Goal: Task Accomplishment & Management: Manage account settings

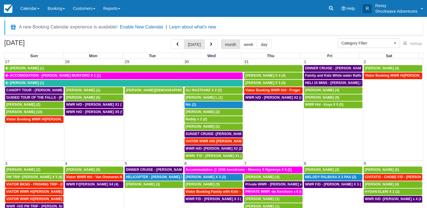
select select
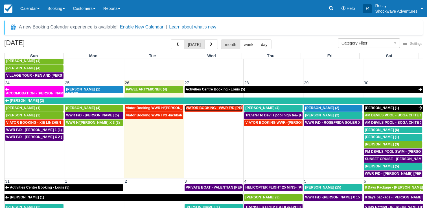
click at [211, 106] on span "VIATOR BOOKING - WWR F/D [PERSON_NAME] X 2 (3)" at bounding box center [231, 108] width 90 height 4
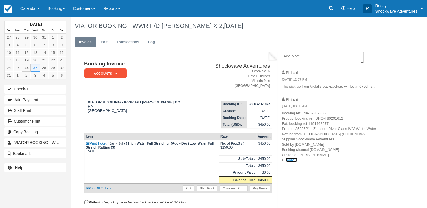
click at [287, 160] on link "more..." at bounding box center [291, 160] width 11 height 4
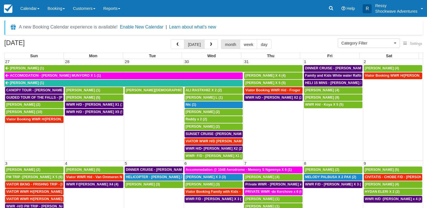
select select
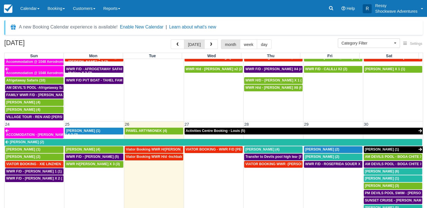
scroll to position [364, 0]
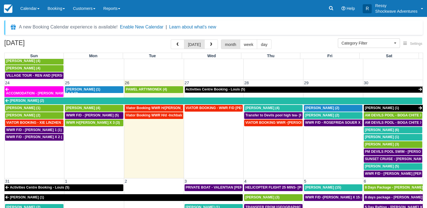
click at [211, 87] on span "Activities Centre Booking - Louis (5)" at bounding box center [216, 89] width 60 height 4
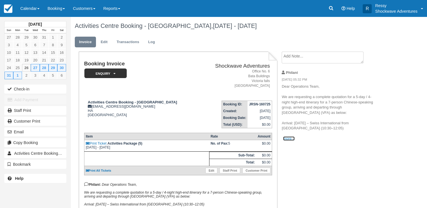
click at [287, 137] on link "more..." at bounding box center [288, 139] width 11 height 4
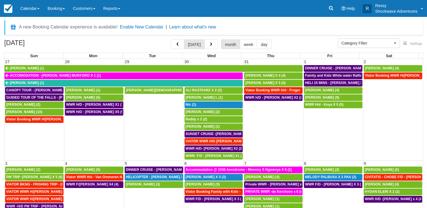
select select
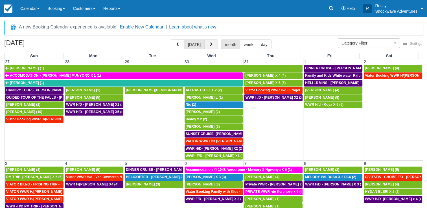
click at [207, 44] on button "button" at bounding box center [211, 45] width 14 height 10
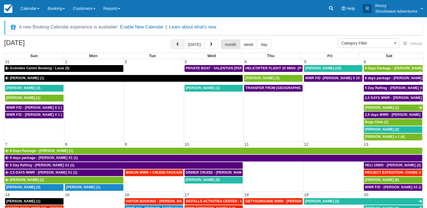
click at [174, 42] on button "button" at bounding box center [178, 45] width 14 height 10
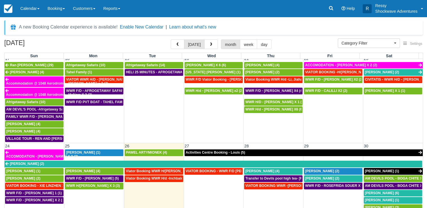
scroll to position [364, 0]
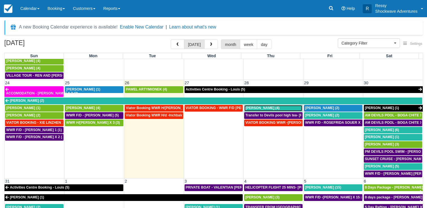
click at [261, 106] on span "Baskar Masilamani (4)" at bounding box center [262, 108] width 34 height 4
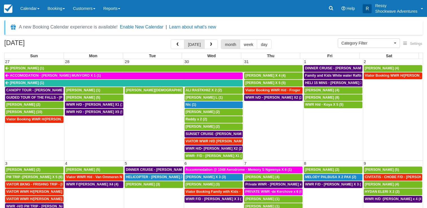
select select
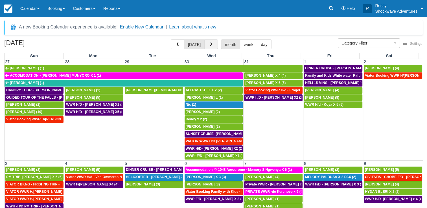
click at [214, 43] on button "button" at bounding box center [211, 45] width 14 height 10
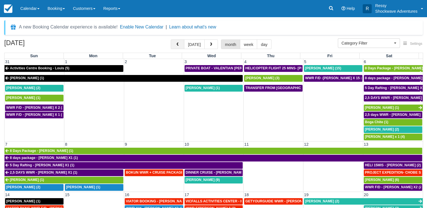
click at [182, 43] on button "button" at bounding box center [178, 45] width 14 height 10
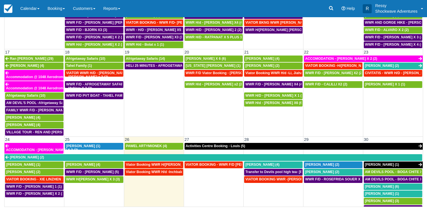
scroll to position [364, 0]
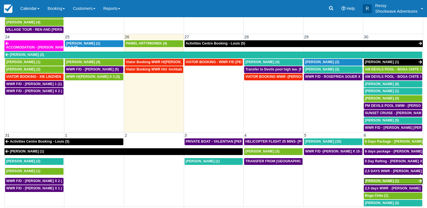
click at [397, 178] on link "Brian Stainken (1)" at bounding box center [393, 181] width 59 height 7
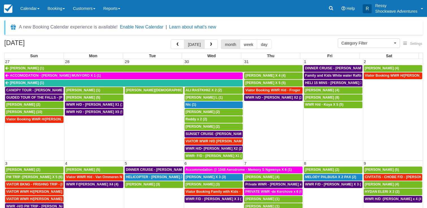
select select
click at [207, 45] on button "button" at bounding box center [211, 45] width 14 height 10
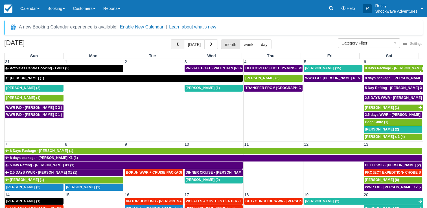
click at [177, 45] on span "button" at bounding box center [178, 45] width 4 height 4
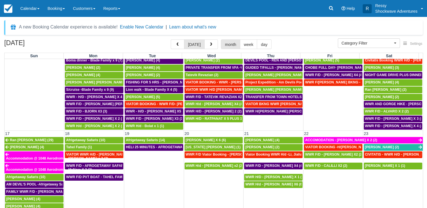
scroll to position [364, 0]
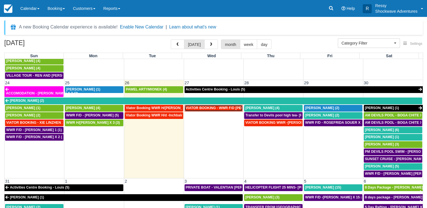
click at [211, 106] on span "VIATOR BOOKING - WWR F/D Dancy, Merrin X 2 (3)" at bounding box center [231, 108] width 90 height 4
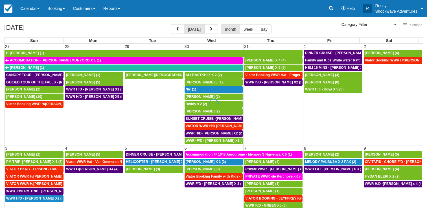
select select
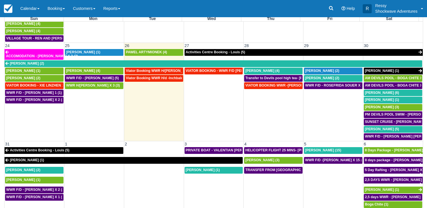
scroll to position [46, 0]
